Goal: Find contact information: Find contact information

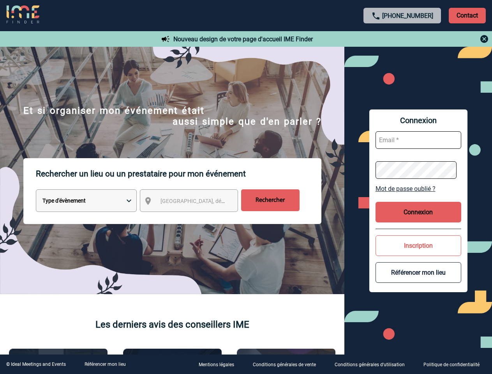
click at [246, 187] on p "Rechercher un lieu ou un prestataire pour mon événement" at bounding box center [179, 173] width 286 height 31
click at [467, 15] on p "Contact" at bounding box center [467, 16] width 37 height 16
click at [403, 39] on div at bounding box center [402, 38] width 173 height 9
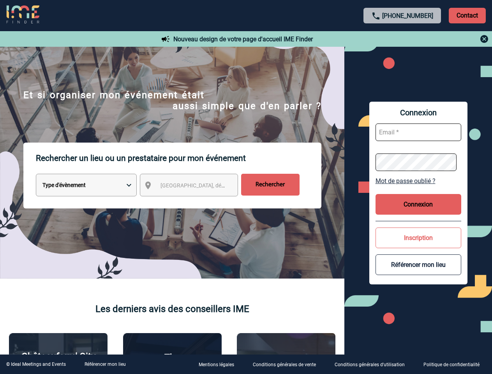
click at [196, 202] on form "Type d'évènement Séminaire avec nuitée Réunion Repas de groupe Team Building & …" at bounding box center [172, 188] width 298 height 28
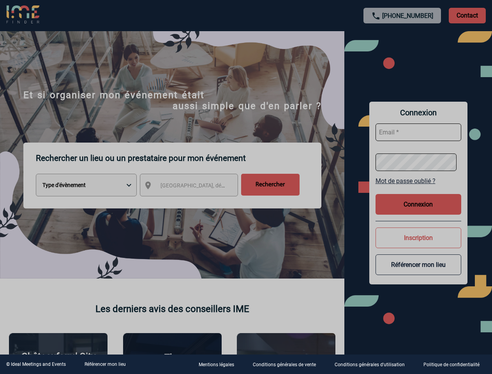
click at [419, 189] on div at bounding box center [246, 187] width 492 height 374
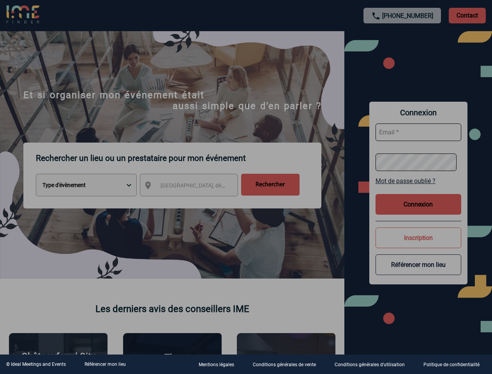
click at [419, 212] on div at bounding box center [246, 187] width 492 height 374
click at [419, 246] on div at bounding box center [246, 187] width 492 height 374
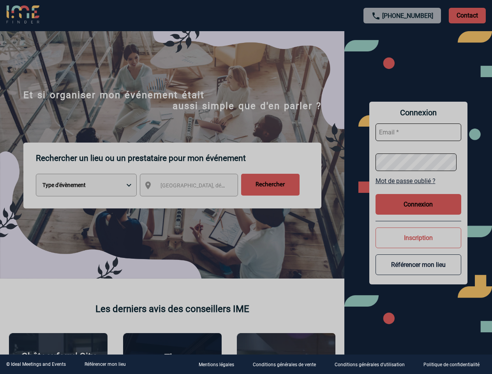
click at [419, 272] on body "[PHONE_NUMBER] Contact Contact Nouveau design de votre page d'accueil IME Finde…" at bounding box center [246, 187] width 492 height 374
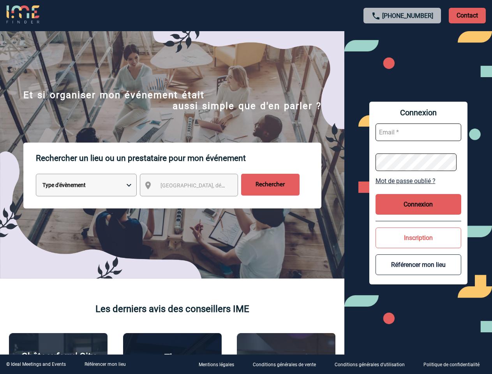
click at [105, 364] on link "Référencer mon lieu" at bounding box center [105, 364] width 41 height 5
